Goal: Navigation & Orientation: Find specific page/section

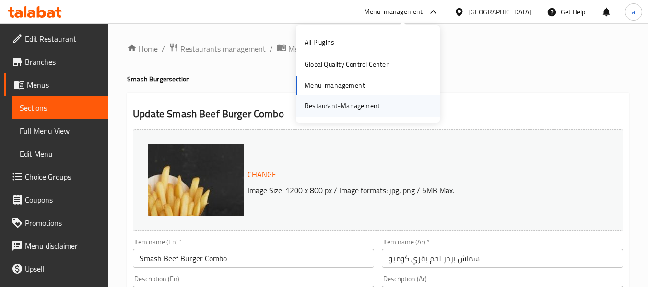
click at [374, 101] on div "Restaurant-Management" at bounding box center [342, 106] width 75 height 11
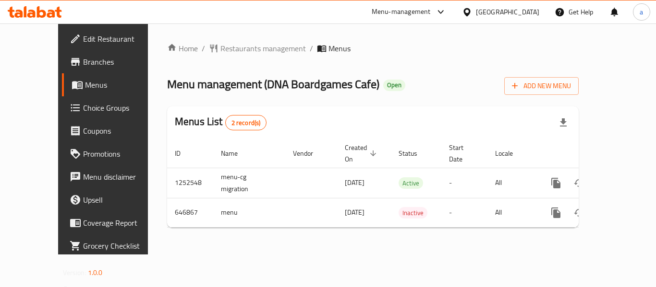
click at [486, 4] on div "[GEOGRAPHIC_DATA]" at bounding box center [500, 11] width 93 height 23
click at [482, 16] on div "[GEOGRAPHIC_DATA]" at bounding box center [507, 12] width 63 height 11
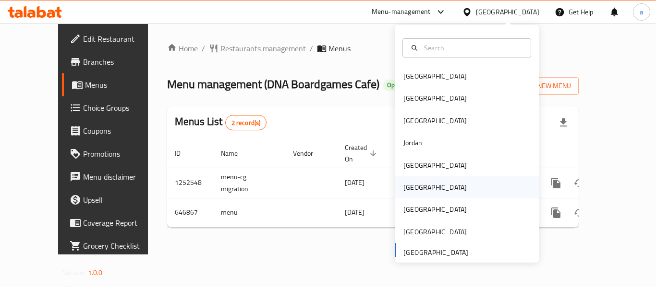
click at [413, 191] on div "Oman" at bounding box center [434, 187] width 63 height 11
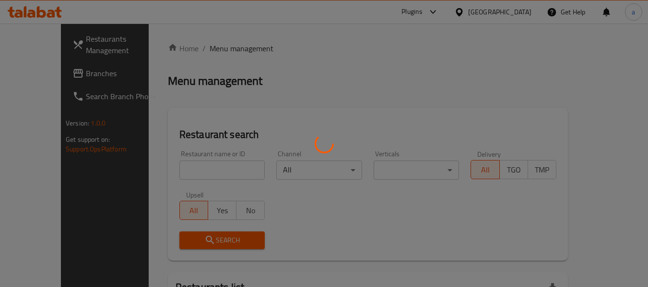
click at [58, 72] on div at bounding box center [324, 143] width 648 height 287
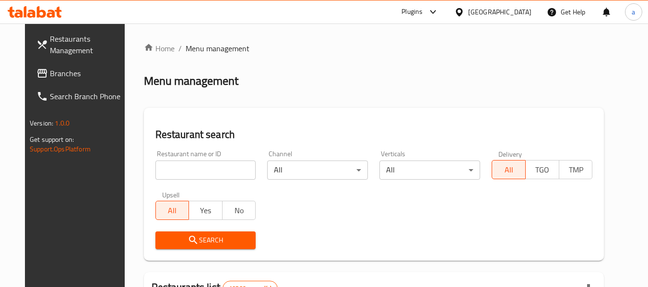
click at [58, 72] on span "Branches" at bounding box center [88, 74] width 76 height 12
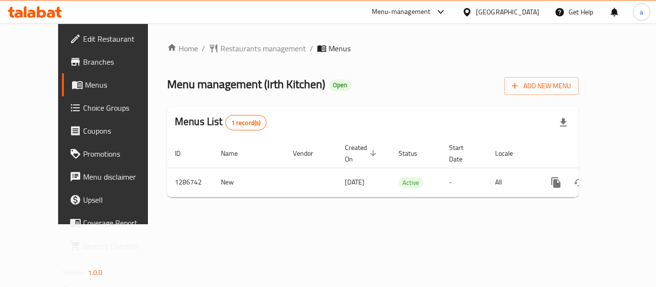
click at [472, 12] on icon at bounding box center [467, 12] width 10 height 10
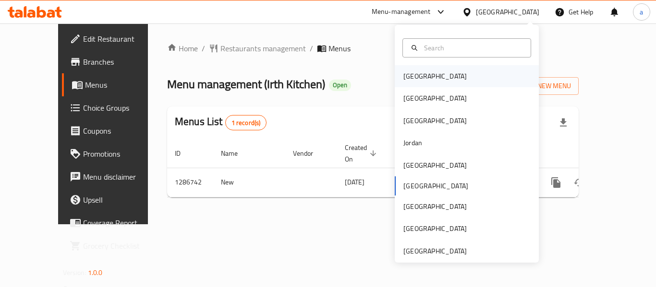
click at [417, 72] on div "Bahrain" at bounding box center [434, 76] width 63 height 11
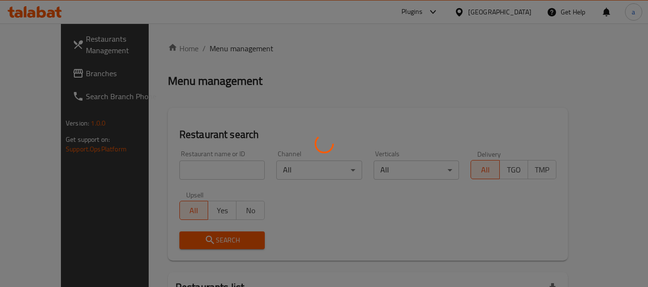
click at [55, 77] on div at bounding box center [324, 143] width 648 height 287
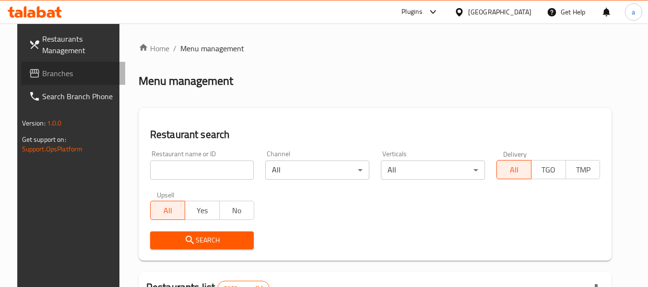
click at [55, 77] on span "Branches" at bounding box center [80, 74] width 76 height 12
